Goal: Task Accomplishment & Management: Manage account settings

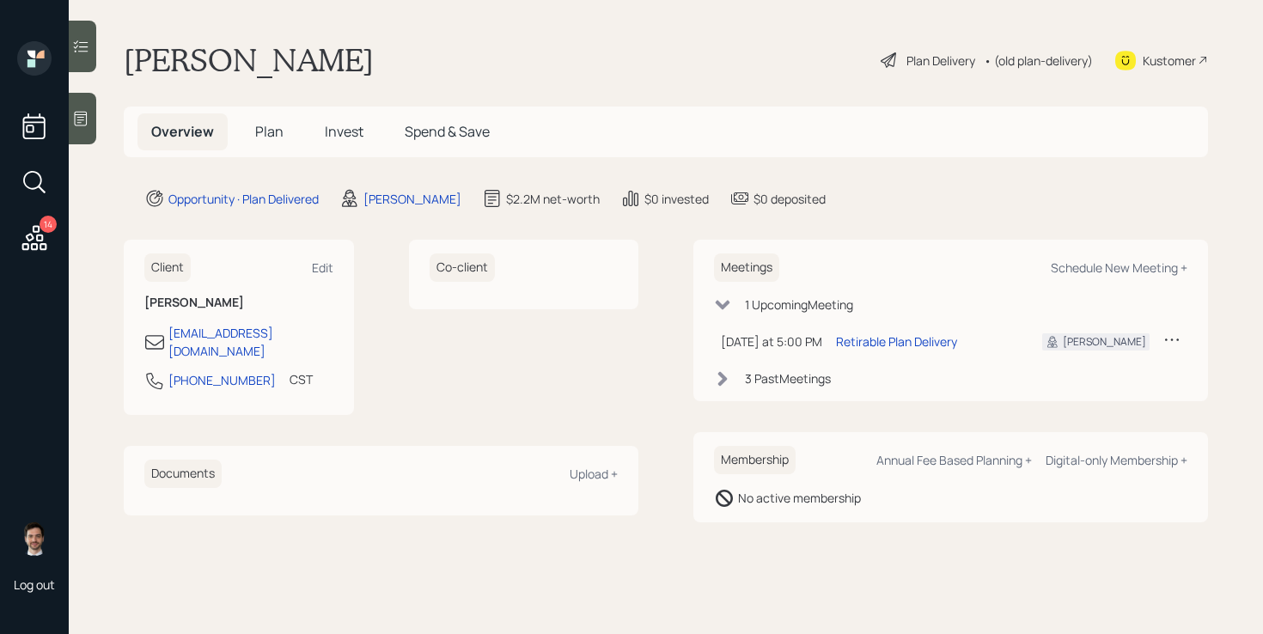
click at [272, 135] on span "Plan" at bounding box center [269, 131] width 28 height 19
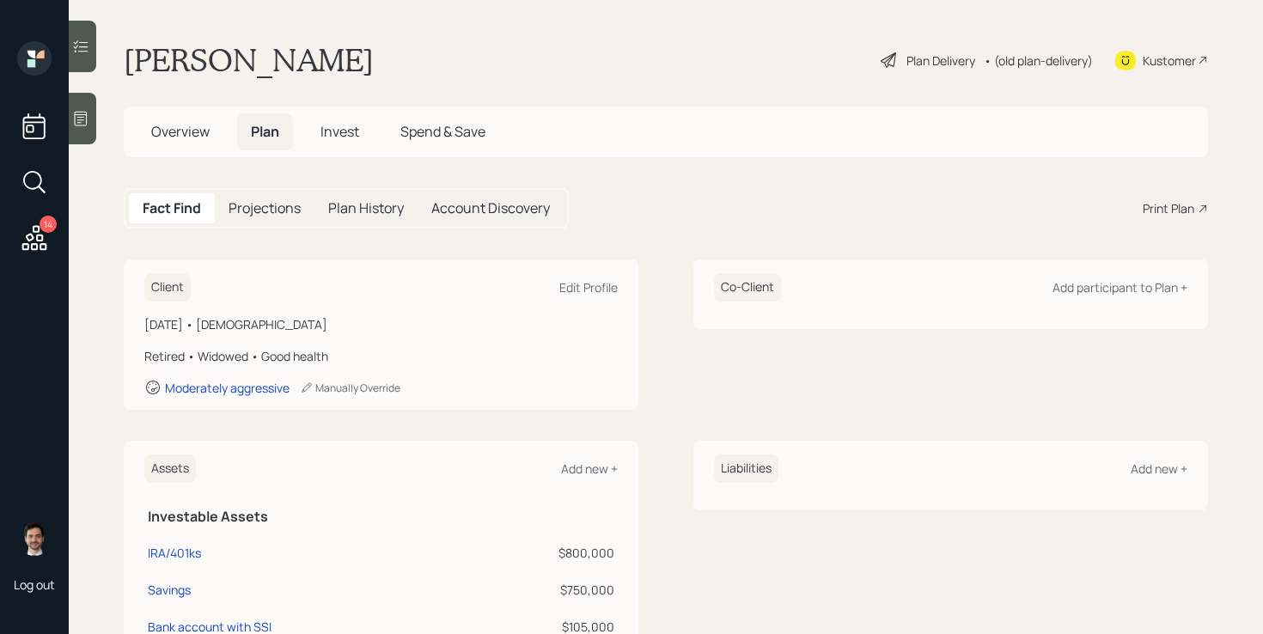
click at [912, 58] on div "Plan Delivery" at bounding box center [941, 61] width 69 height 18
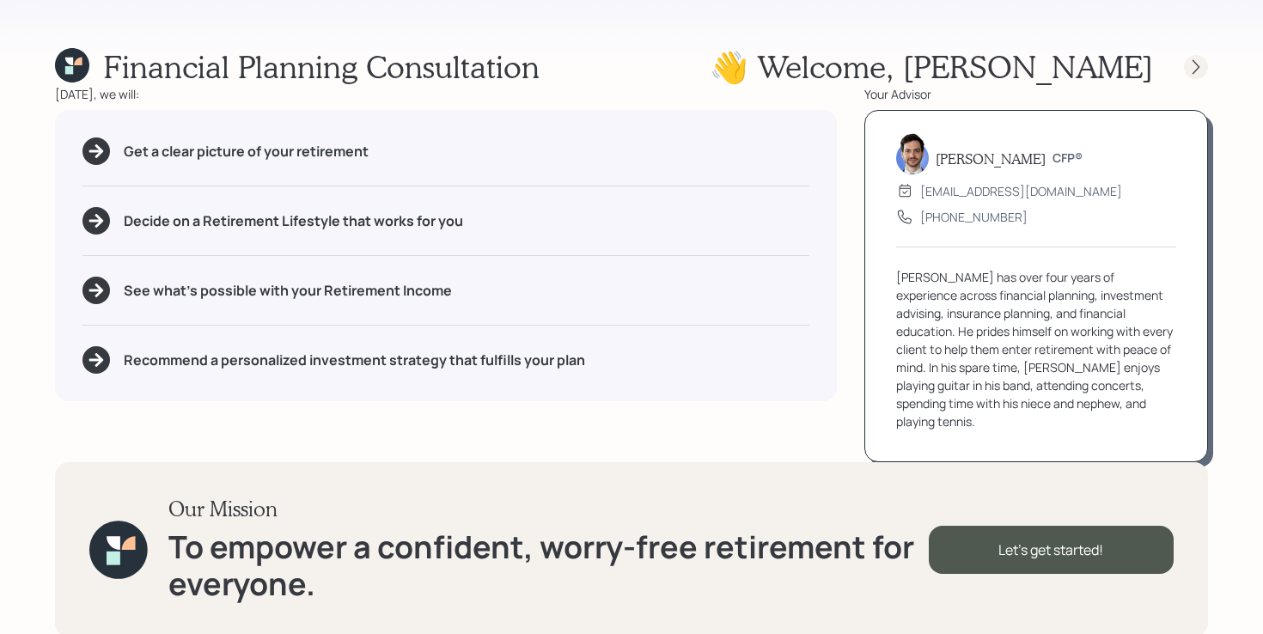
click at [1197, 70] on icon at bounding box center [1196, 66] width 17 height 17
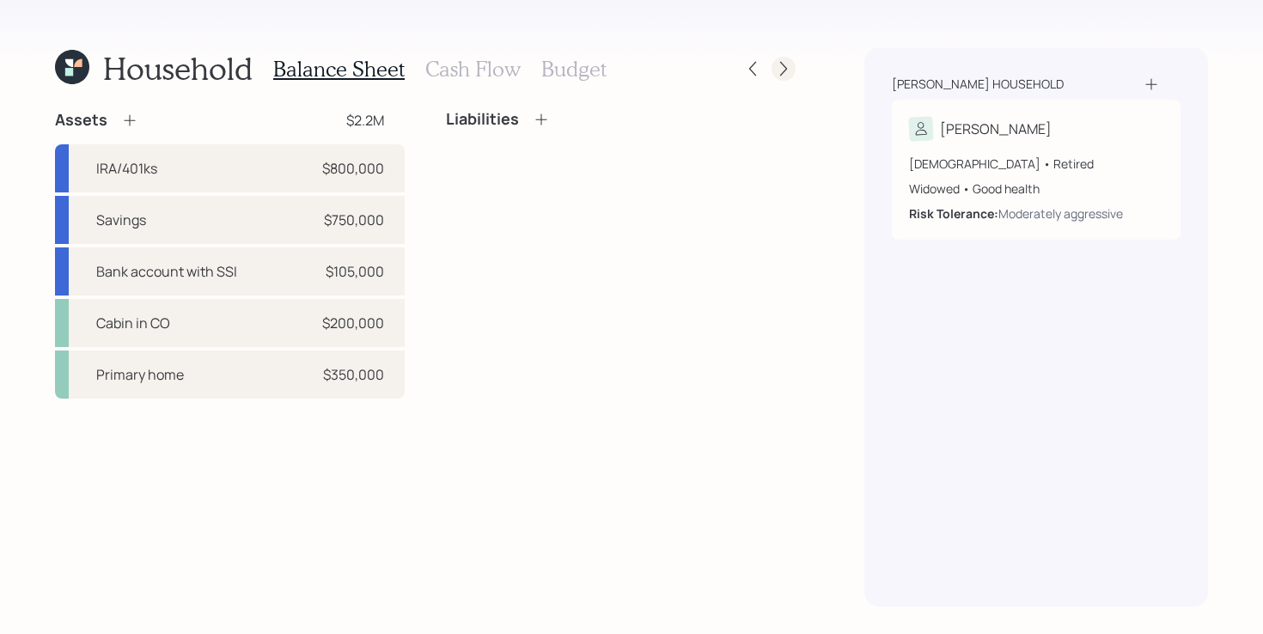
click at [791, 68] on icon at bounding box center [783, 68] width 17 height 17
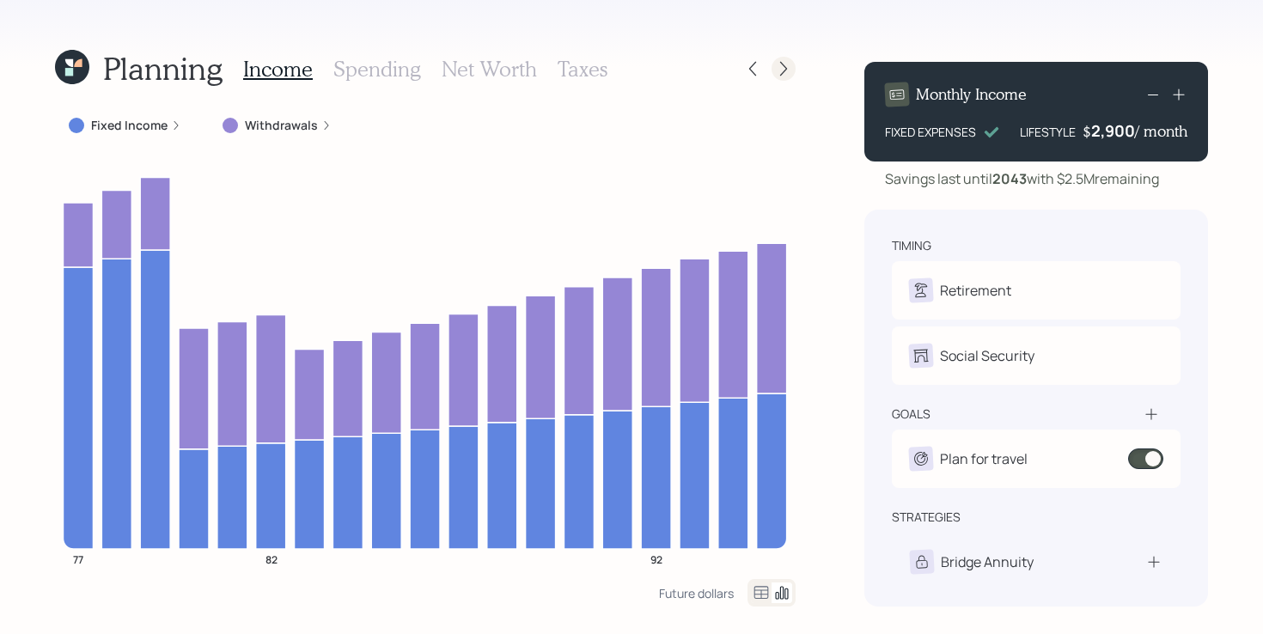
click at [781, 71] on icon at bounding box center [783, 68] width 17 height 17
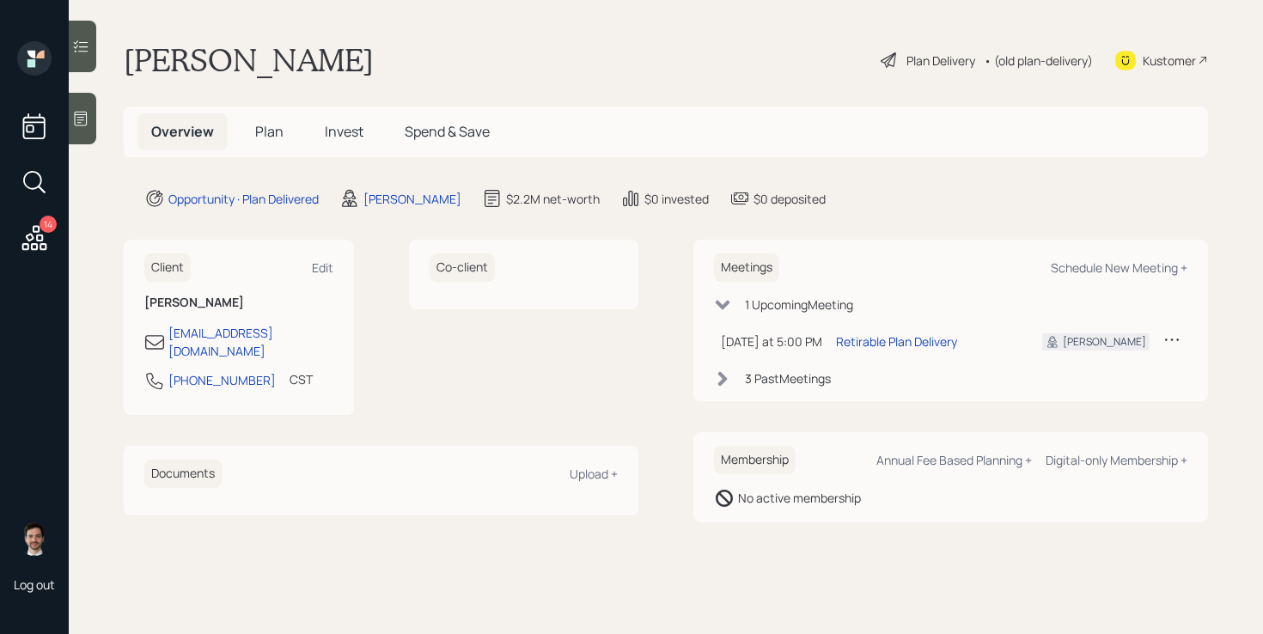
click at [261, 132] on span "Plan" at bounding box center [269, 131] width 28 height 19
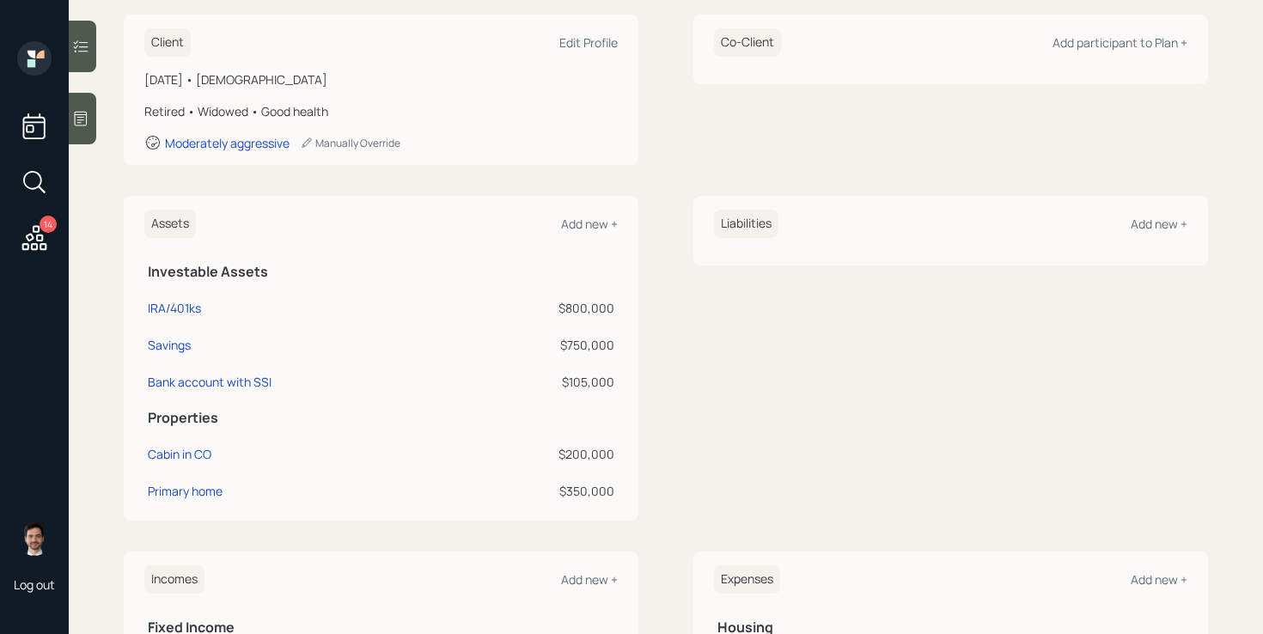
scroll to position [279, 0]
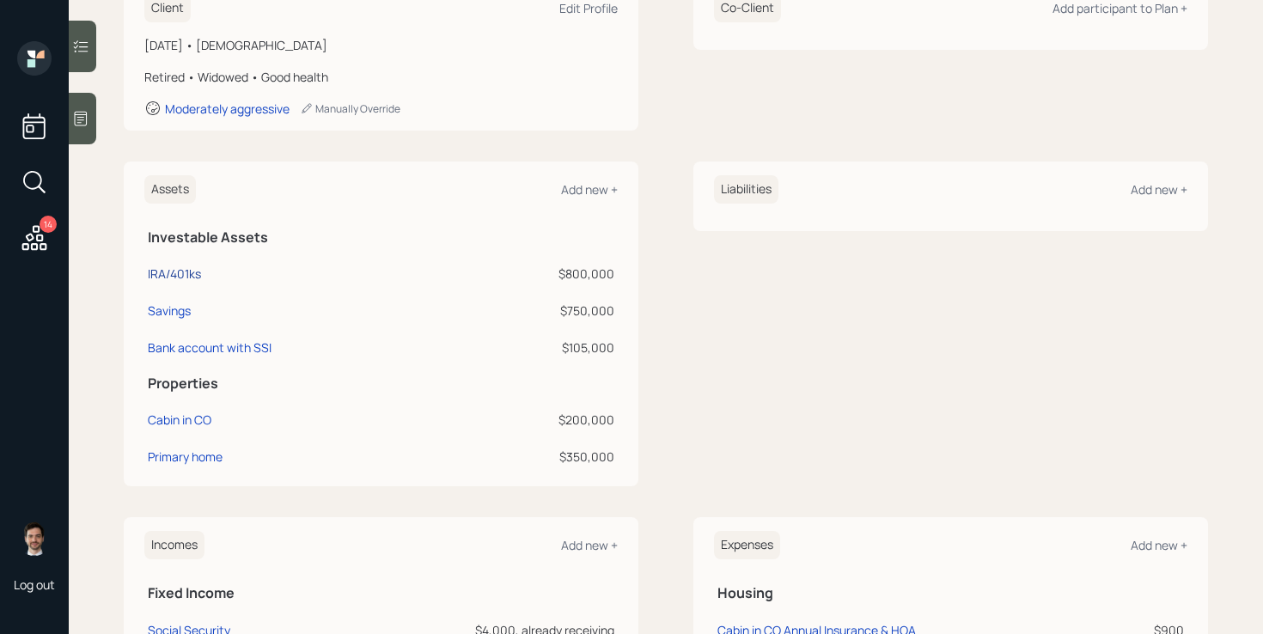
click at [162, 269] on div "IRA/401ks" at bounding box center [174, 274] width 53 height 18
select select "ira"
select select "balanced"
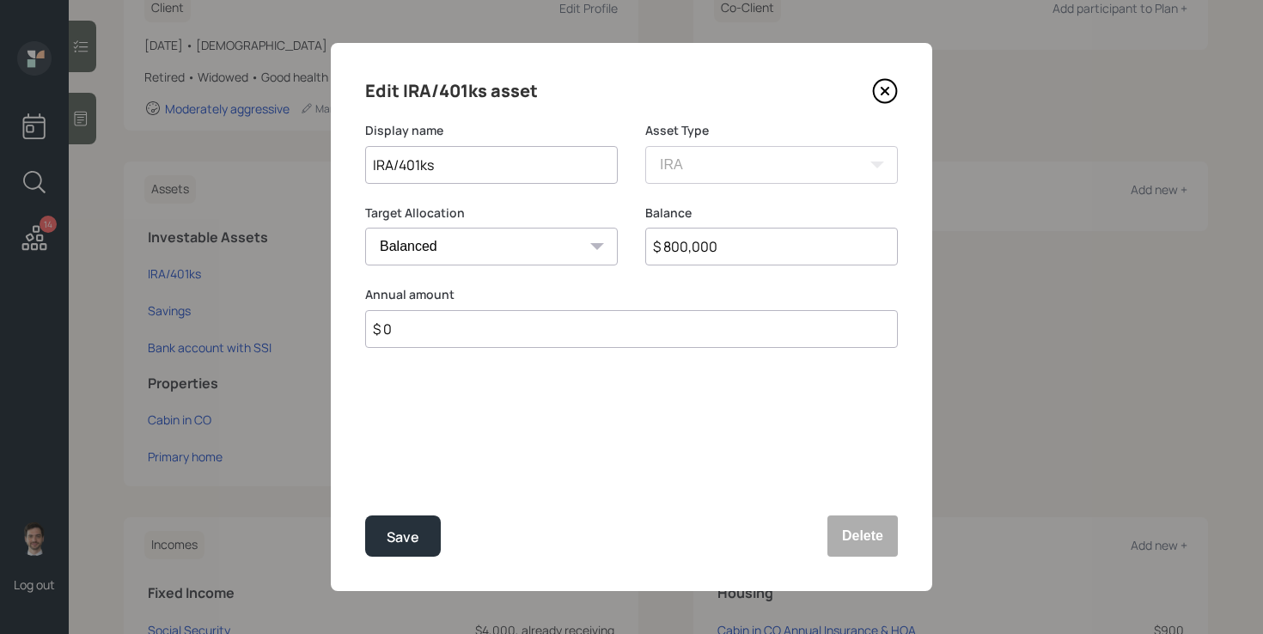
click at [882, 89] on icon at bounding box center [885, 91] width 7 height 7
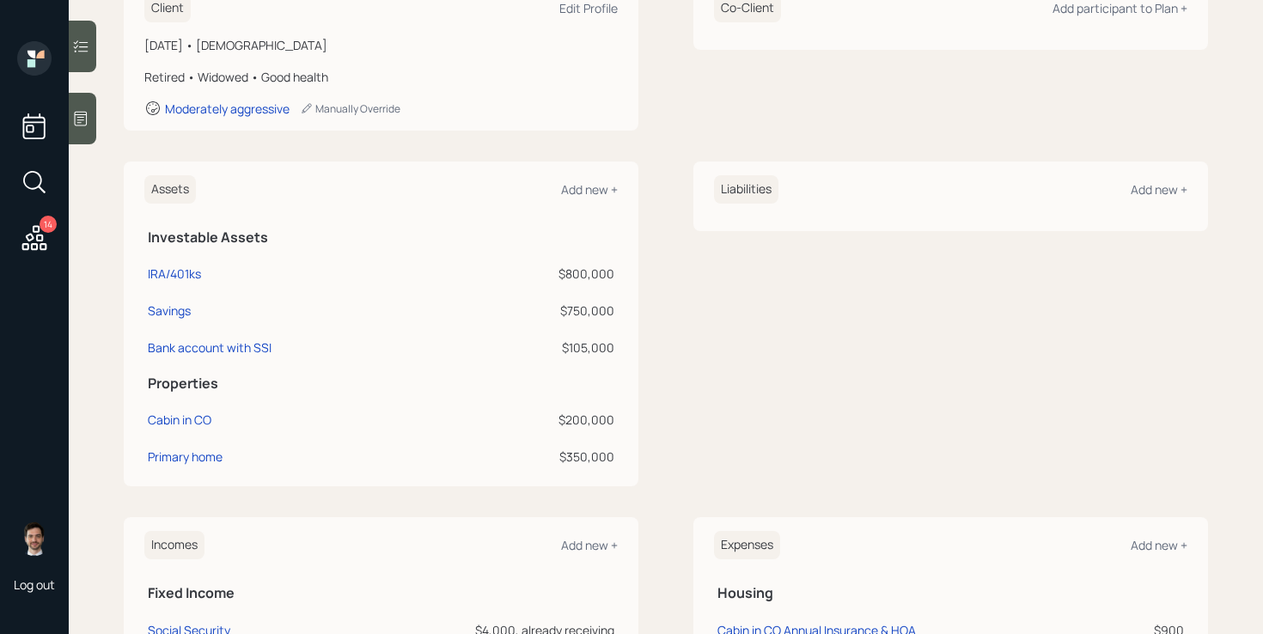
click at [665, 192] on div "Assets Add new + Investable Assets IRA/401ks $800,000 Savings $750,000 Bank acc…" at bounding box center [666, 324] width 1084 height 325
click at [661, 186] on div "Assets Add new + Investable Assets IRA/401ks $800,000 Savings $750,000 Bank acc…" at bounding box center [666, 324] width 1084 height 325
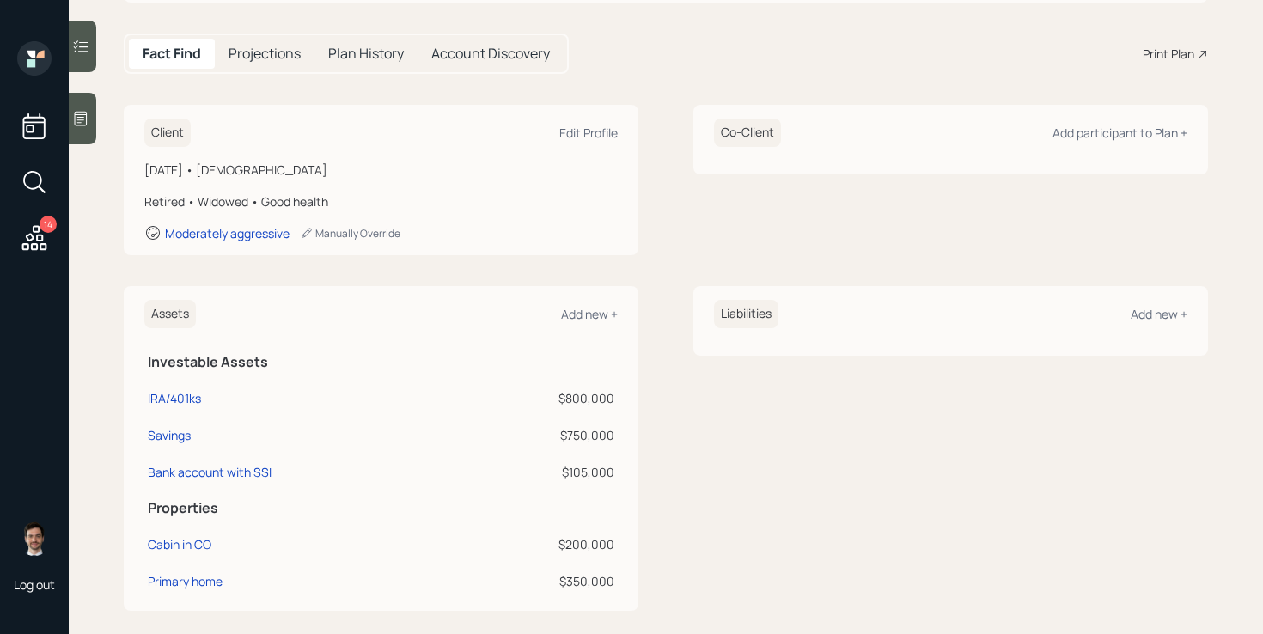
scroll to position [227, 0]
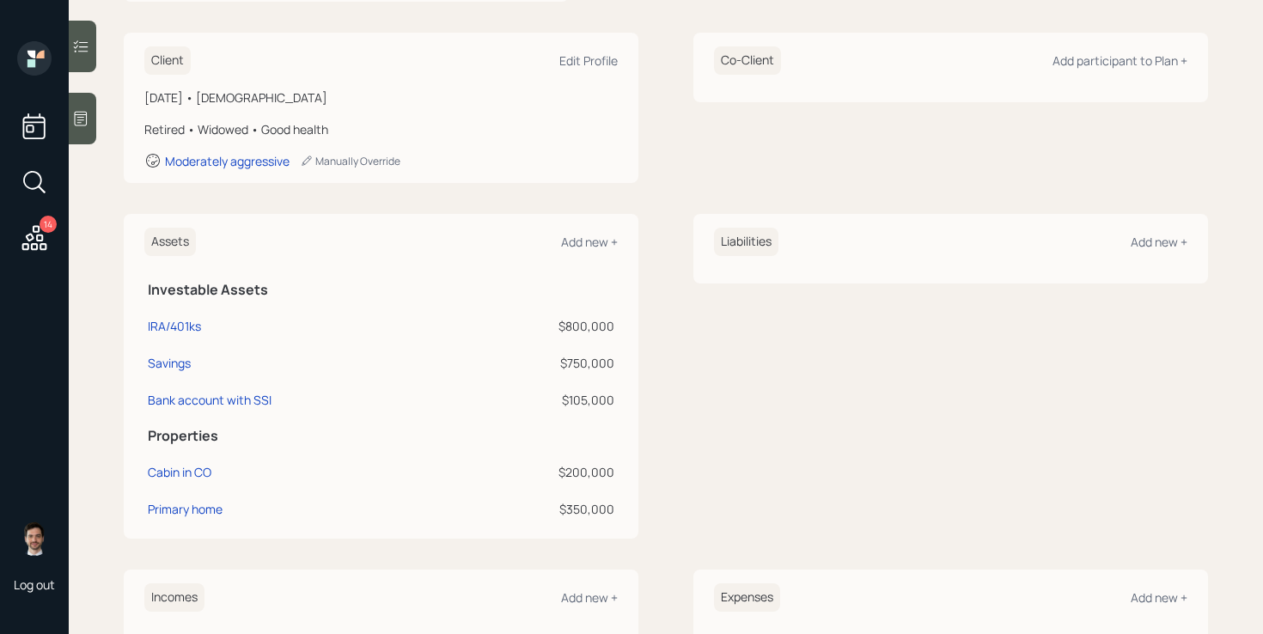
click at [662, 199] on div "Client Edit Profile [DATE] • [DEMOGRAPHIC_DATA] Retired • Widowed • Good health…" at bounding box center [666, 539] width 1084 height 1013
click at [659, 247] on div "Assets Add new + Investable Assets IRA/401ks $800,000 Savings $750,000 Bank acc…" at bounding box center [666, 376] width 1084 height 325
click at [663, 249] on div "Assets Add new + Investable Assets IRA/401ks $800,000 Savings $750,000 Bank acc…" at bounding box center [666, 376] width 1084 height 325
click at [664, 245] on div "Assets Add new + Investable Assets IRA/401ks $800,000 Savings $750,000 Bank acc…" at bounding box center [666, 376] width 1084 height 325
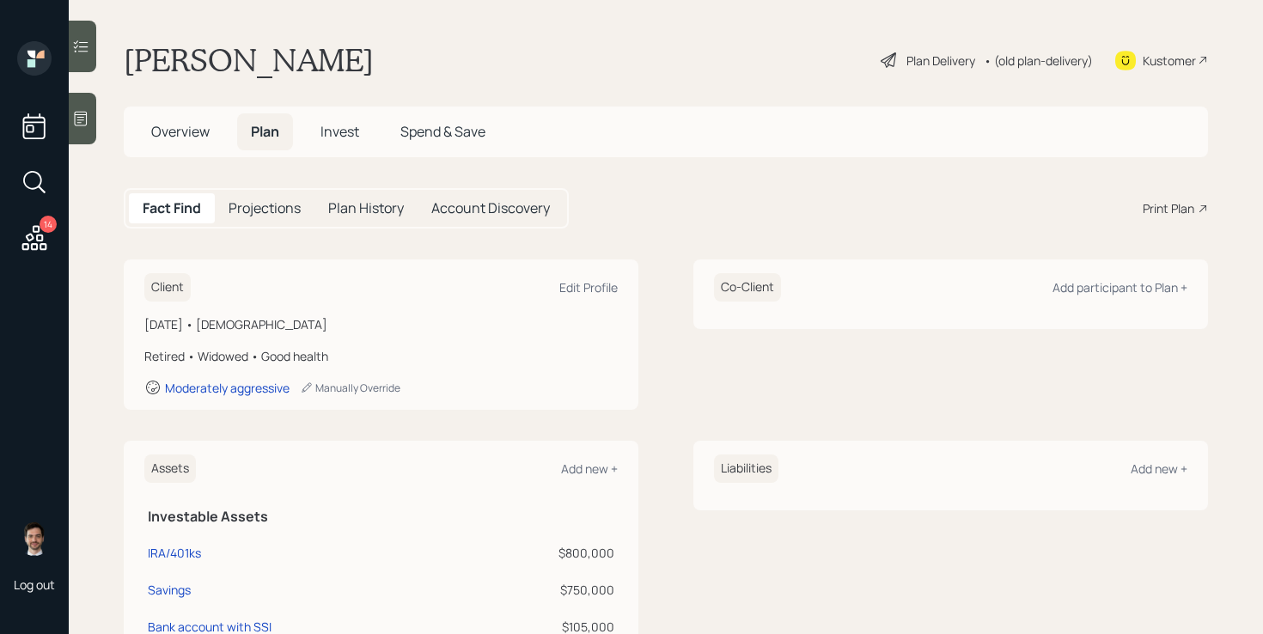
click at [182, 133] on span "Overview" at bounding box center [180, 131] width 58 height 19
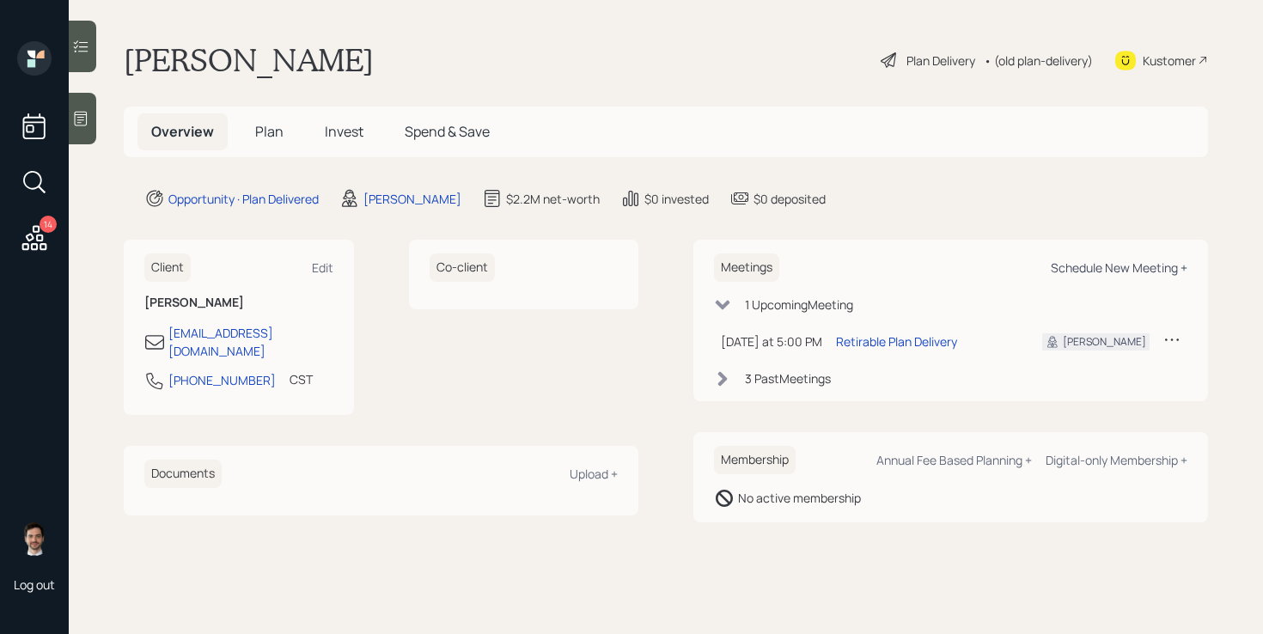
click at [1123, 270] on div "Schedule New Meeting +" at bounding box center [1119, 268] width 137 height 16
select select "ef6b64e1-8f62-4a74-b865-a7df4b35b836"
